Goal: Check status

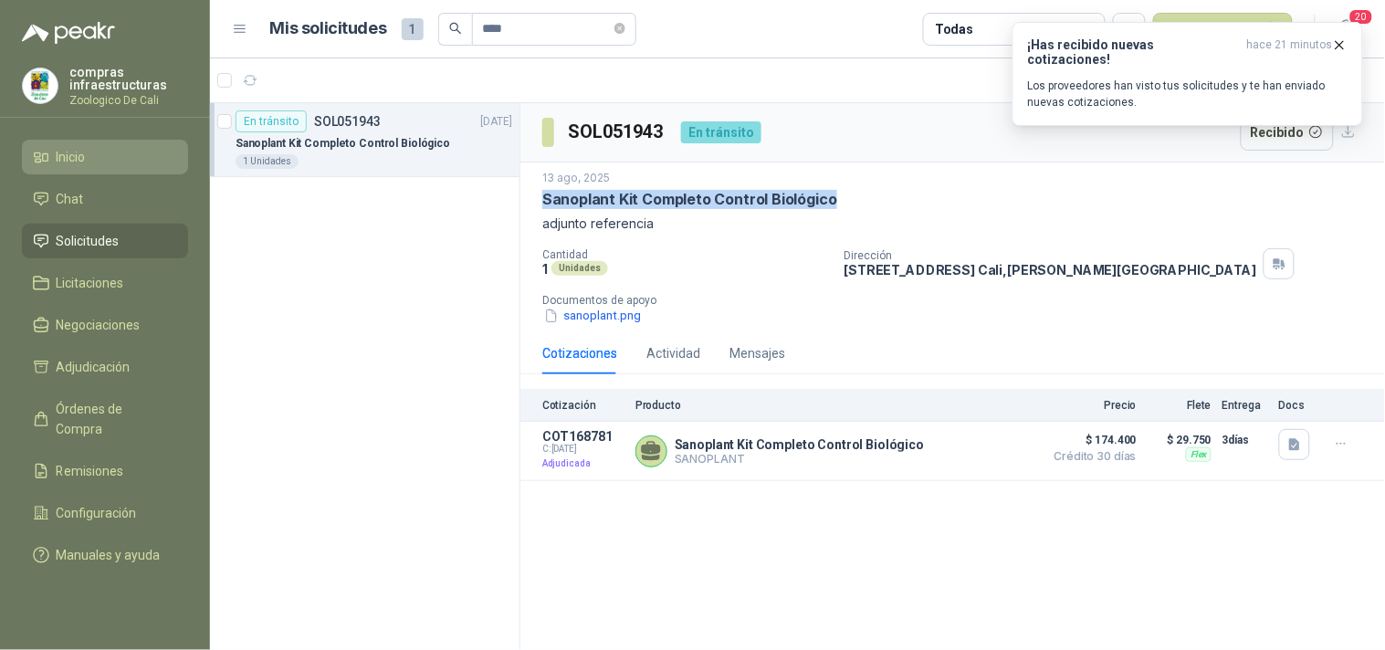
click at [65, 165] on span "Inicio" at bounding box center [71, 157] width 29 height 20
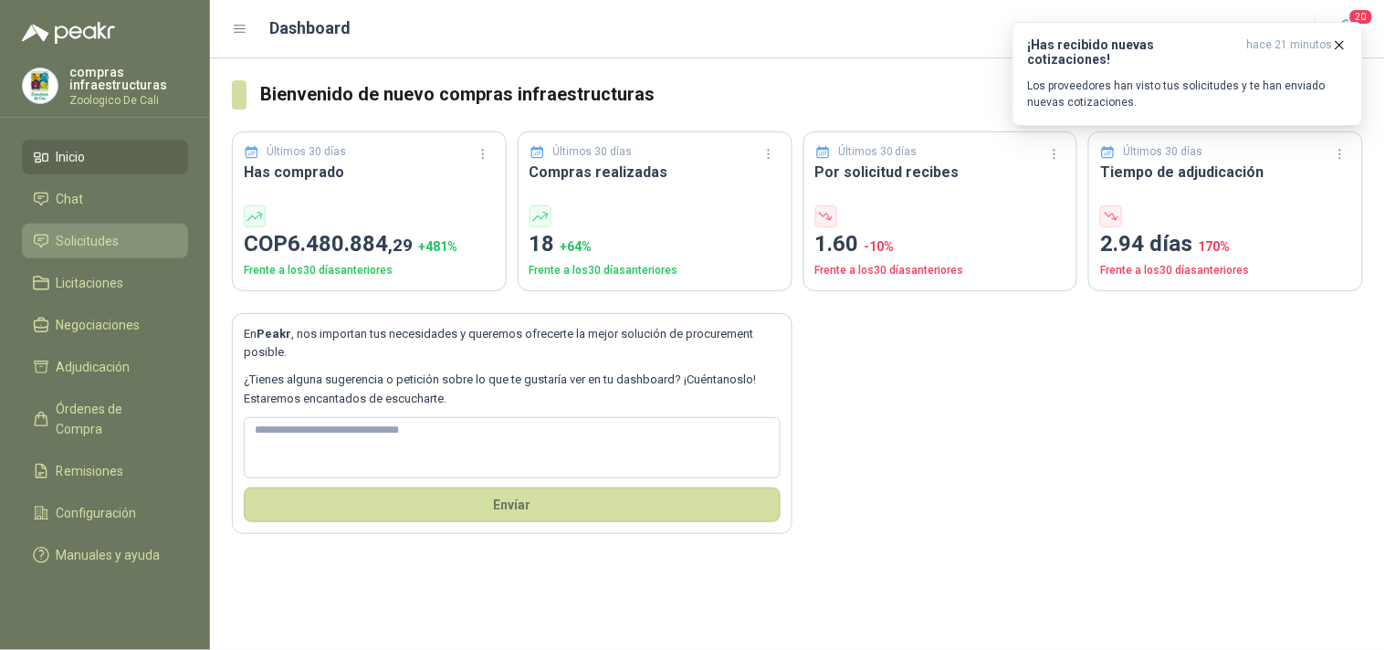
click at [111, 232] on span "Solicitudes" at bounding box center [88, 241] width 63 height 20
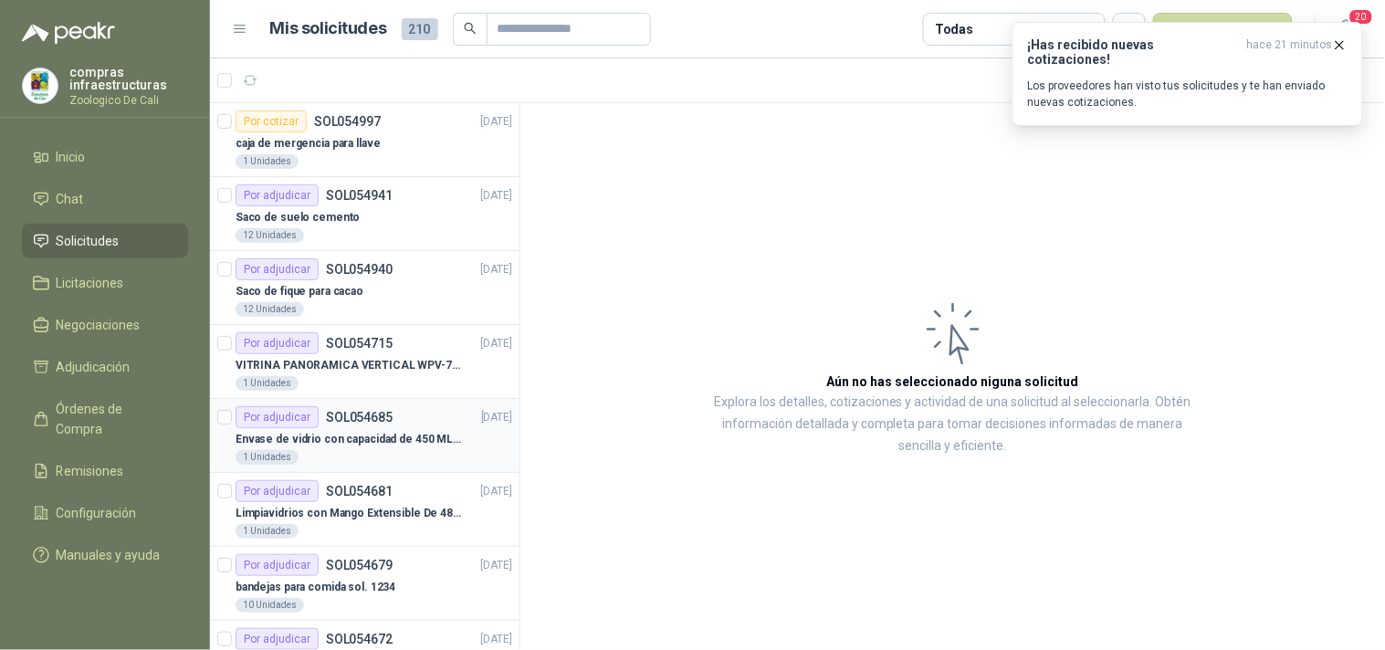
click at [374, 435] on p "Envase de vidrio con capacidad de 450 ML – 9X8X8 CM Caja x 12 unidades" at bounding box center [349, 439] width 227 height 17
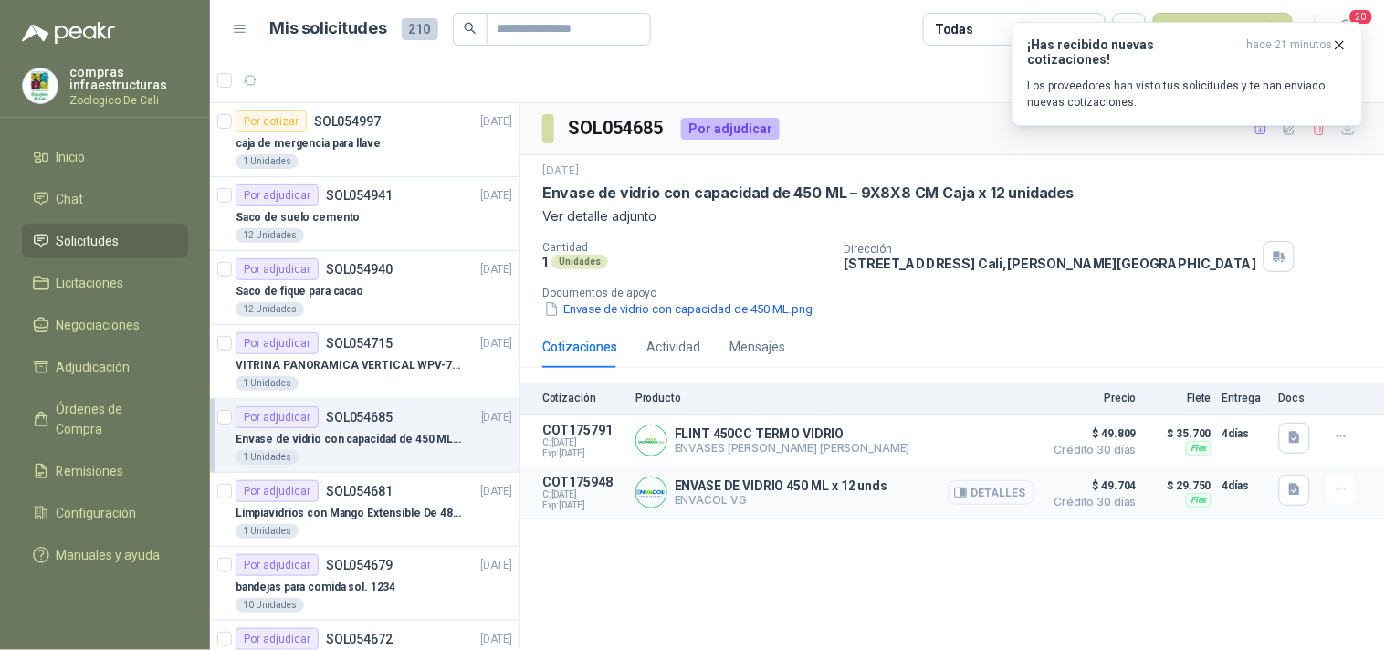
click at [1015, 494] on button "Detalles" at bounding box center [992, 492] width 86 height 25
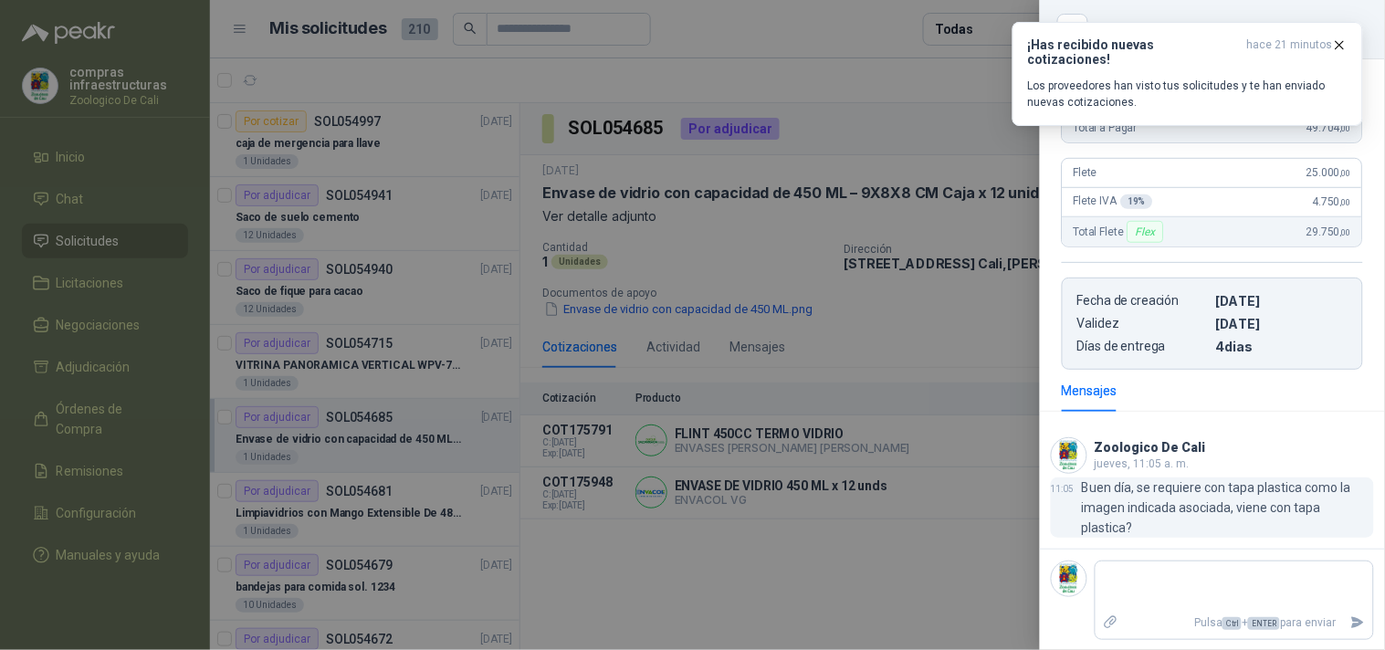
scroll to position [266, 0]
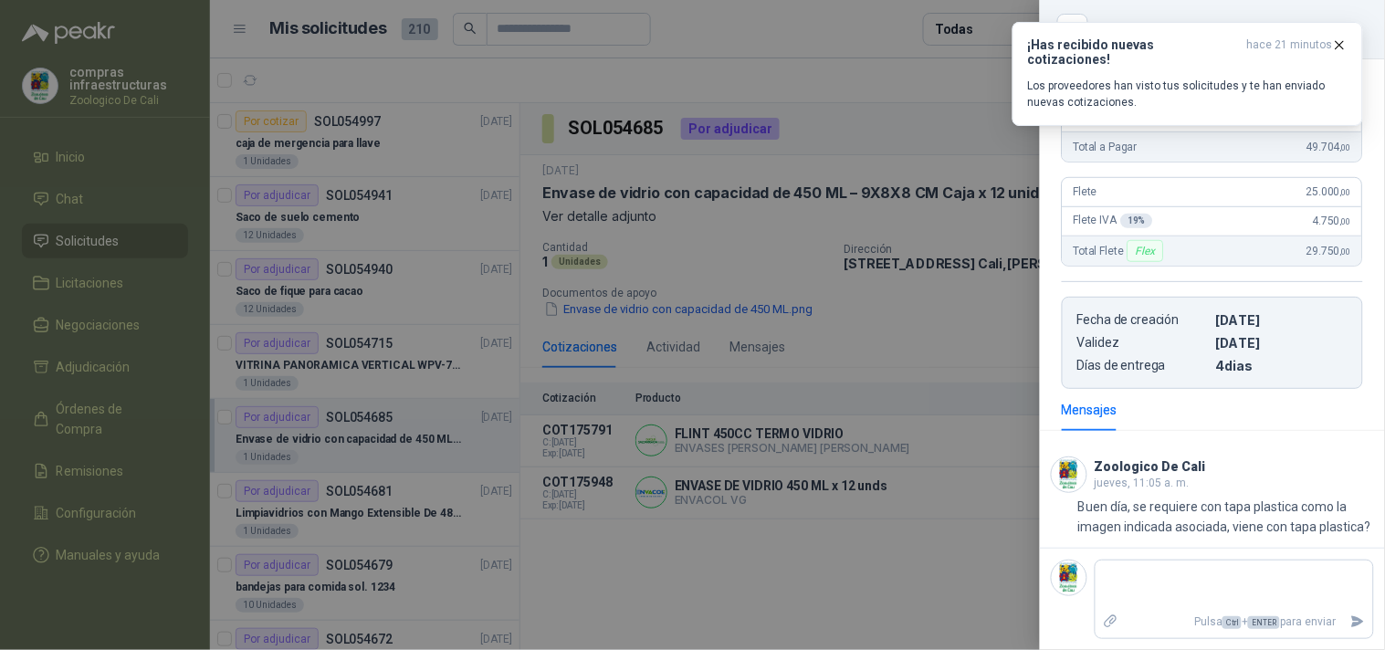
click at [852, 443] on div at bounding box center [692, 325] width 1385 height 650
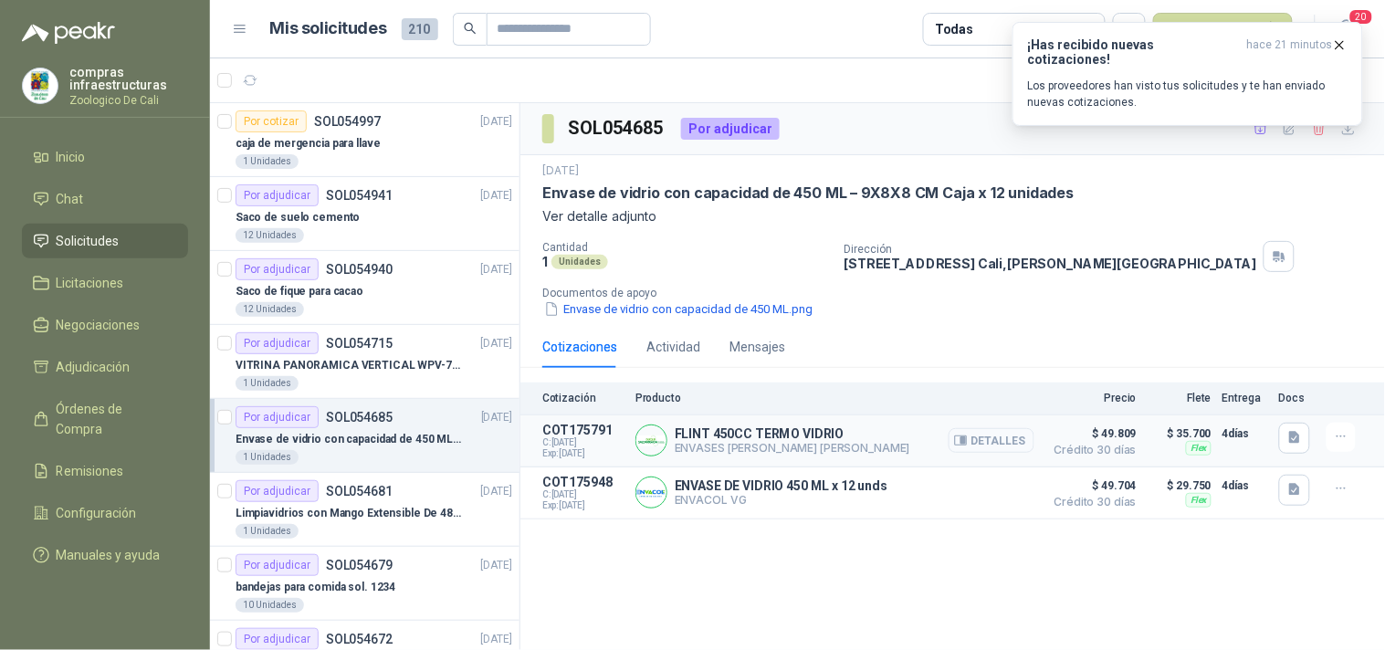
click at [966, 441] on icon "button" at bounding box center [963, 440] width 5 height 7
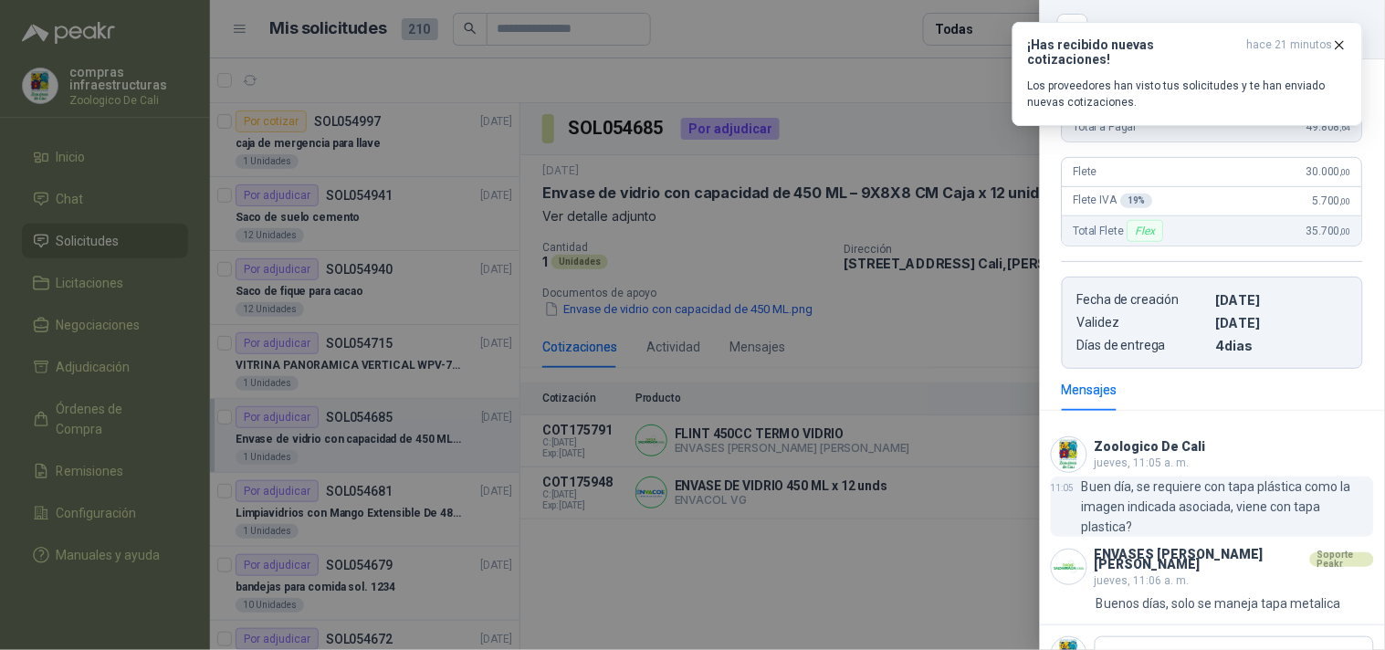
scroll to position [320, 0]
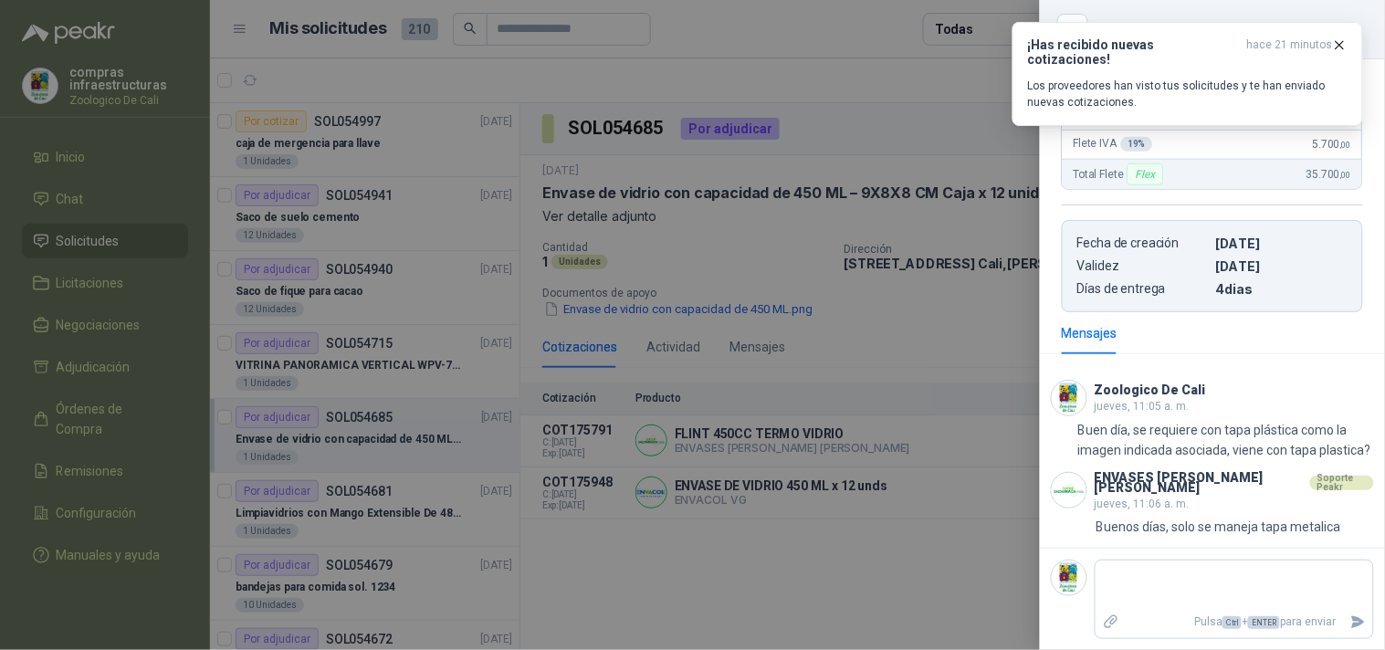
click at [685, 585] on div at bounding box center [692, 325] width 1385 height 650
